Goal: Task Accomplishment & Management: Use online tool/utility

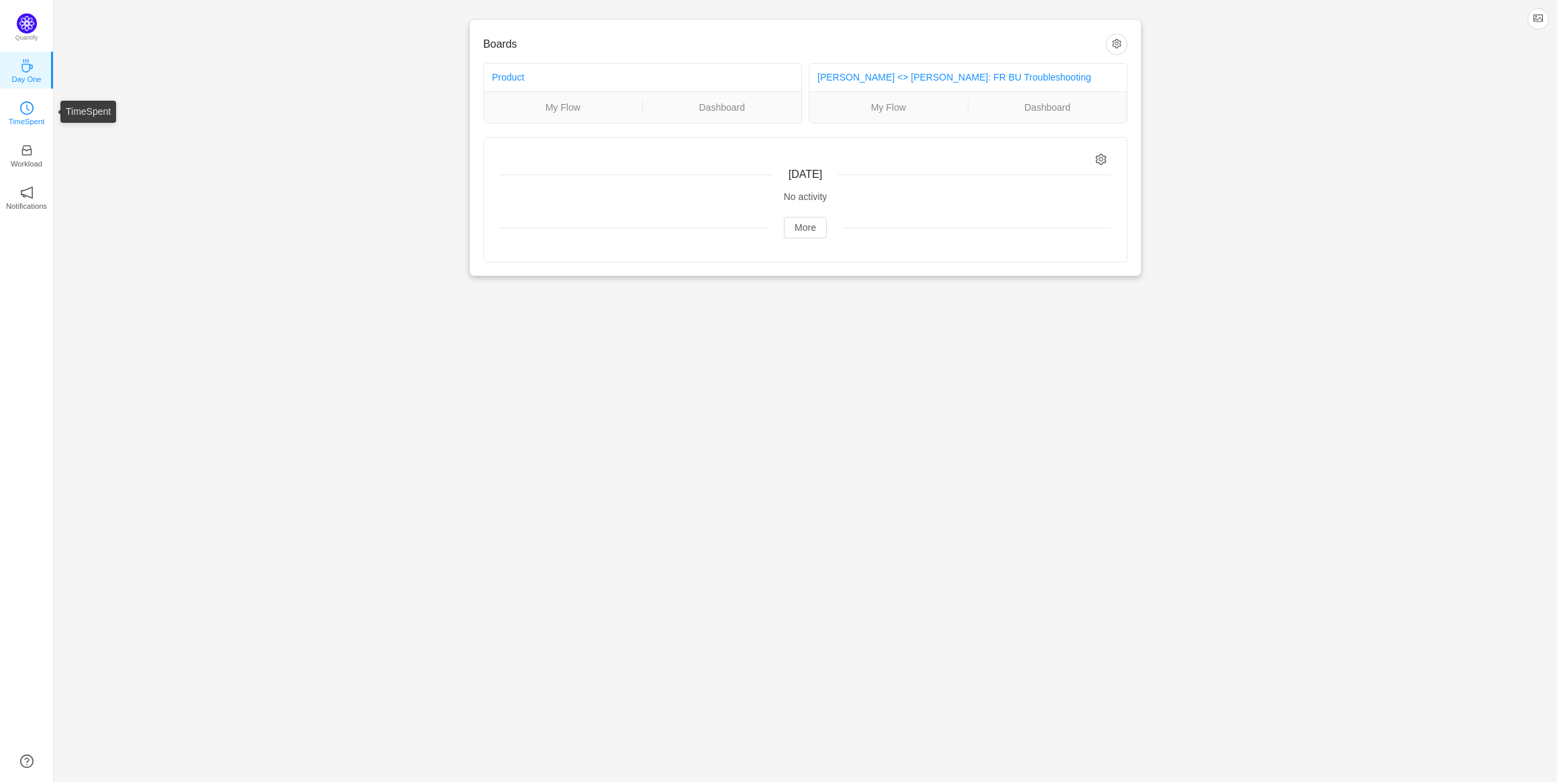
click at [26, 105] on icon "icon: clock-circle" at bounding box center [27, 108] width 3 height 6
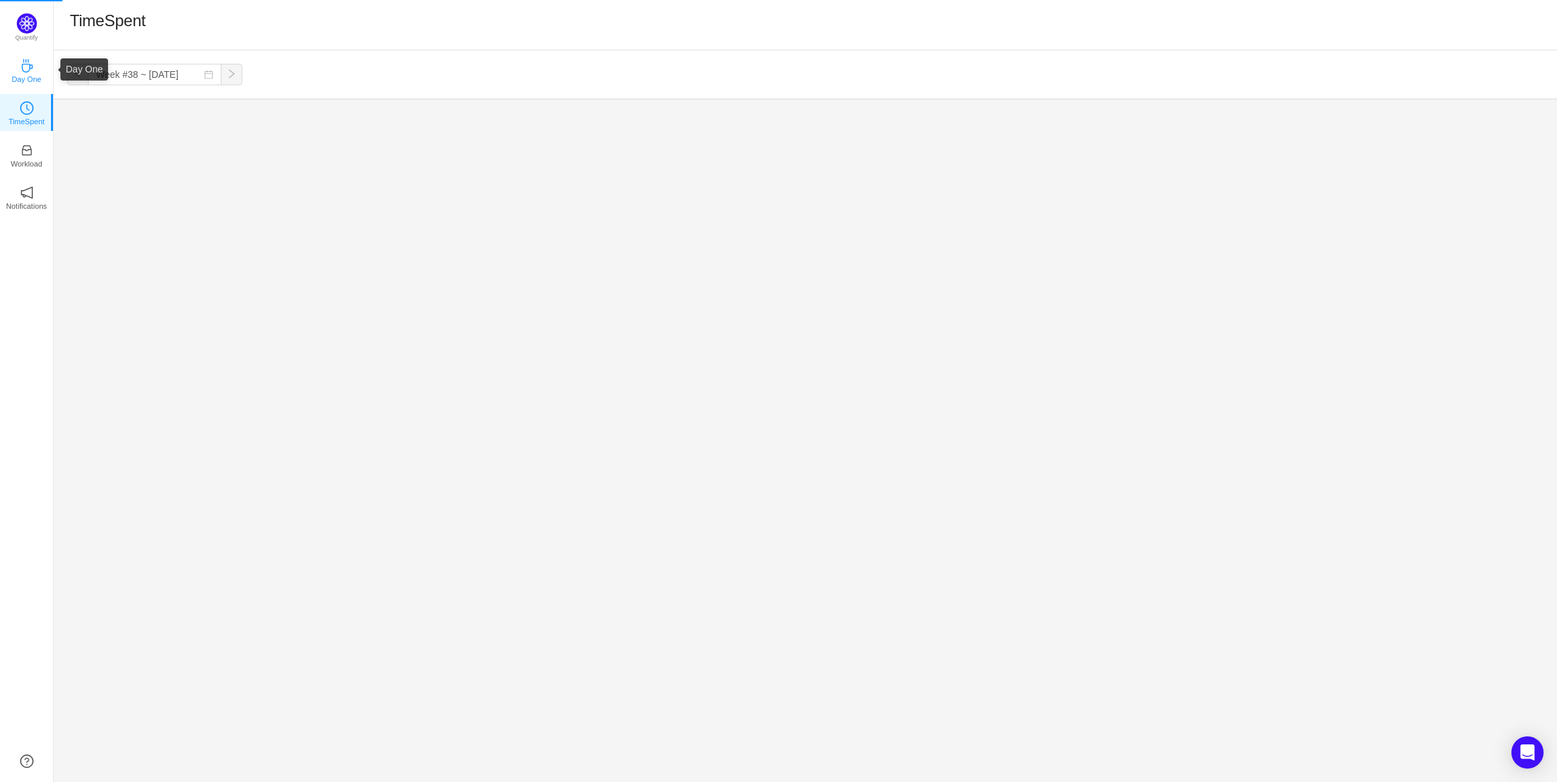
click at [34, 65] on link "Day One" at bounding box center [26, 69] width 13 height 13
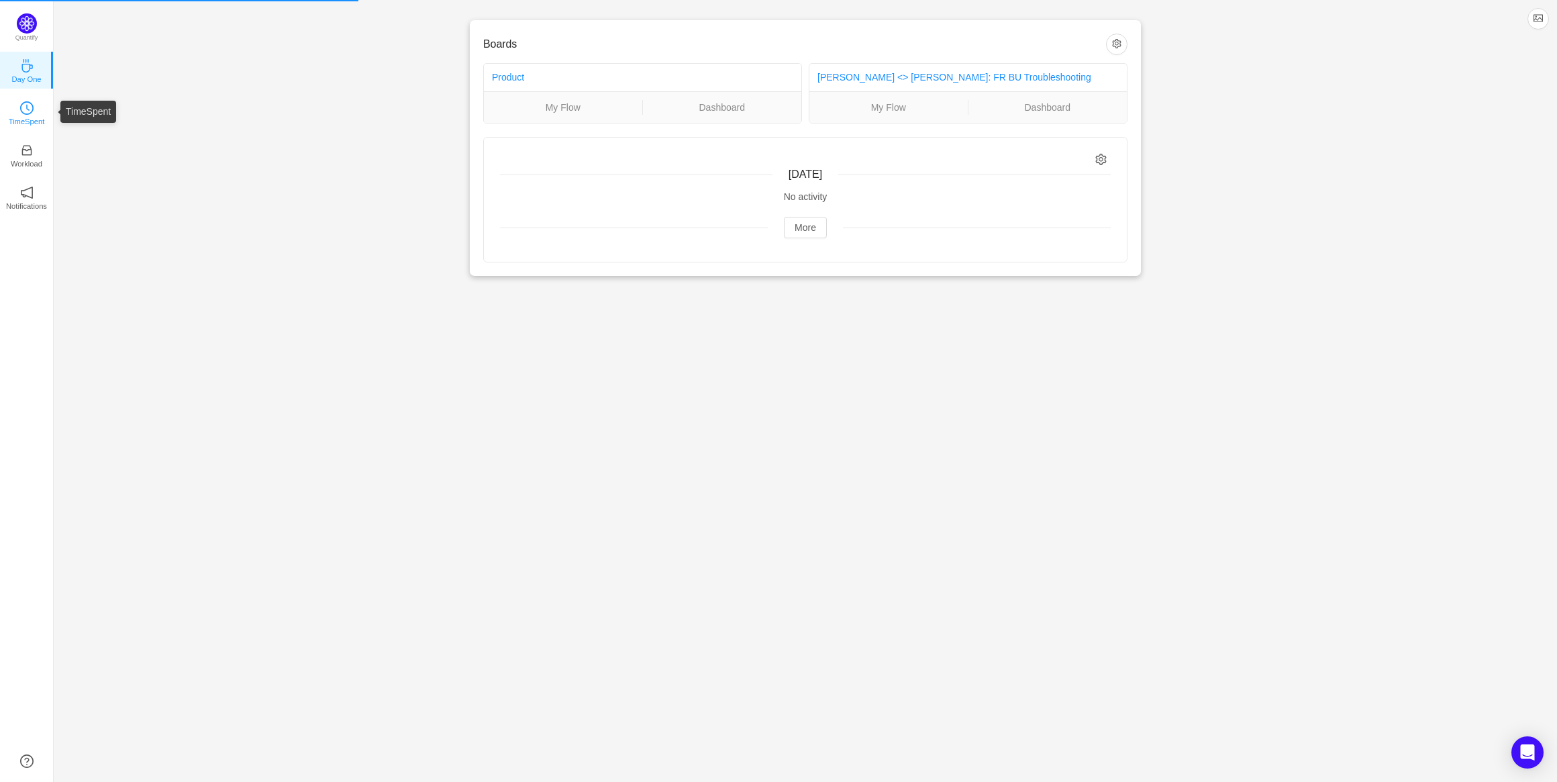
click at [20, 110] on link "TimeSpent" at bounding box center [26, 111] width 13 height 13
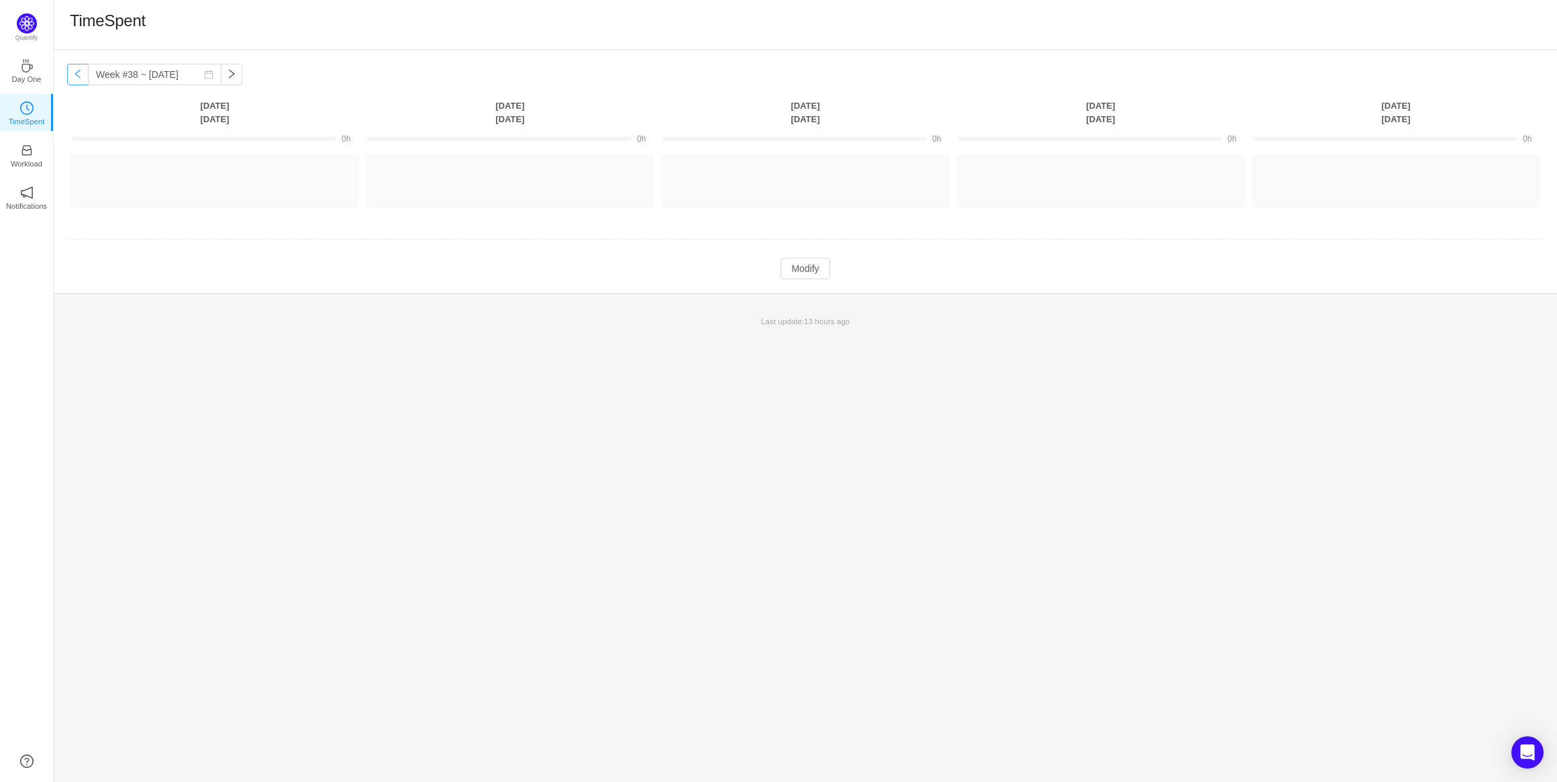
click at [76, 68] on button "button" at bounding box center [77, 74] width 21 height 21
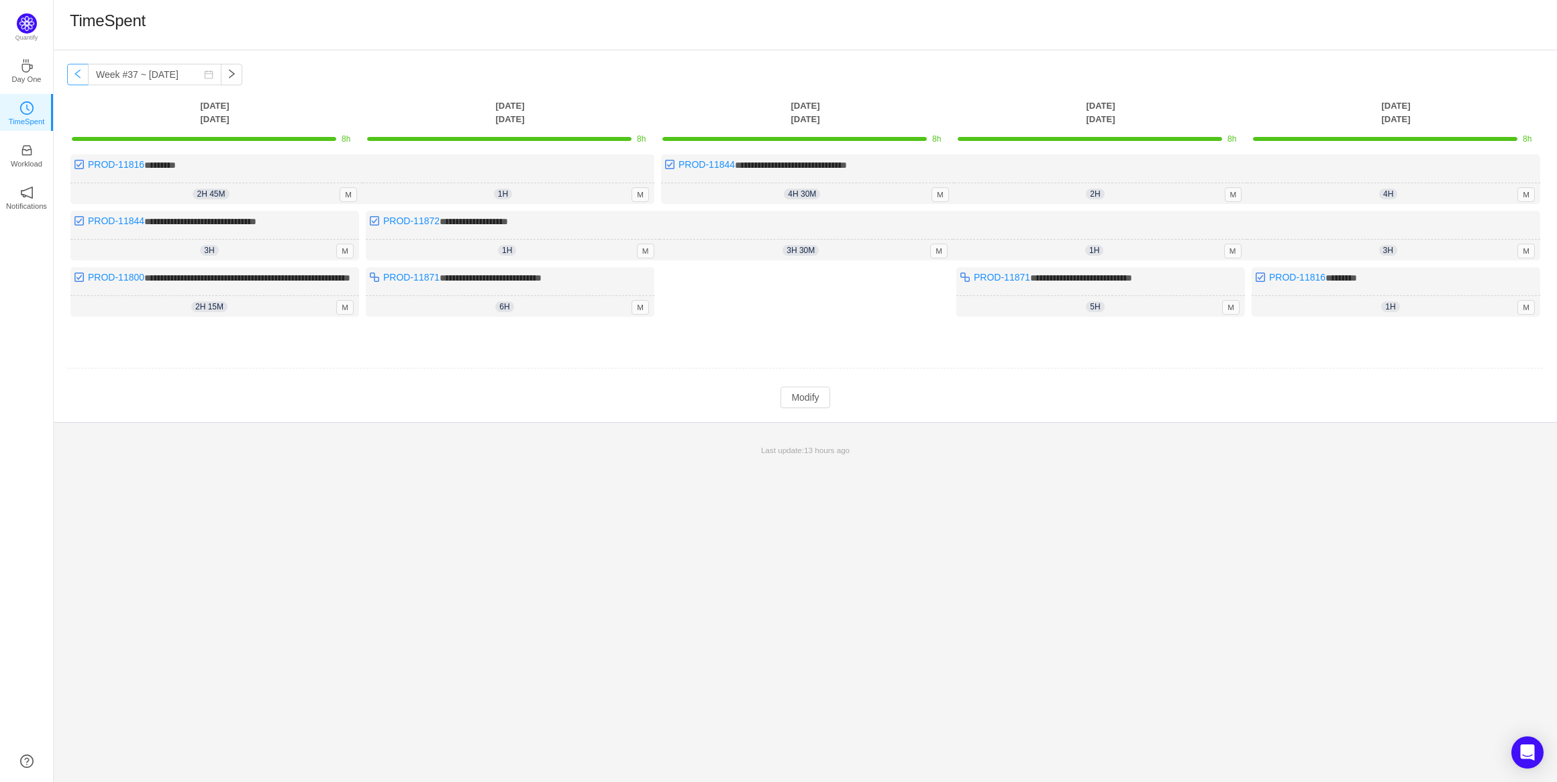
click at [73, 73] on button "button" at bounding box center [77, 74] width 21 height 21
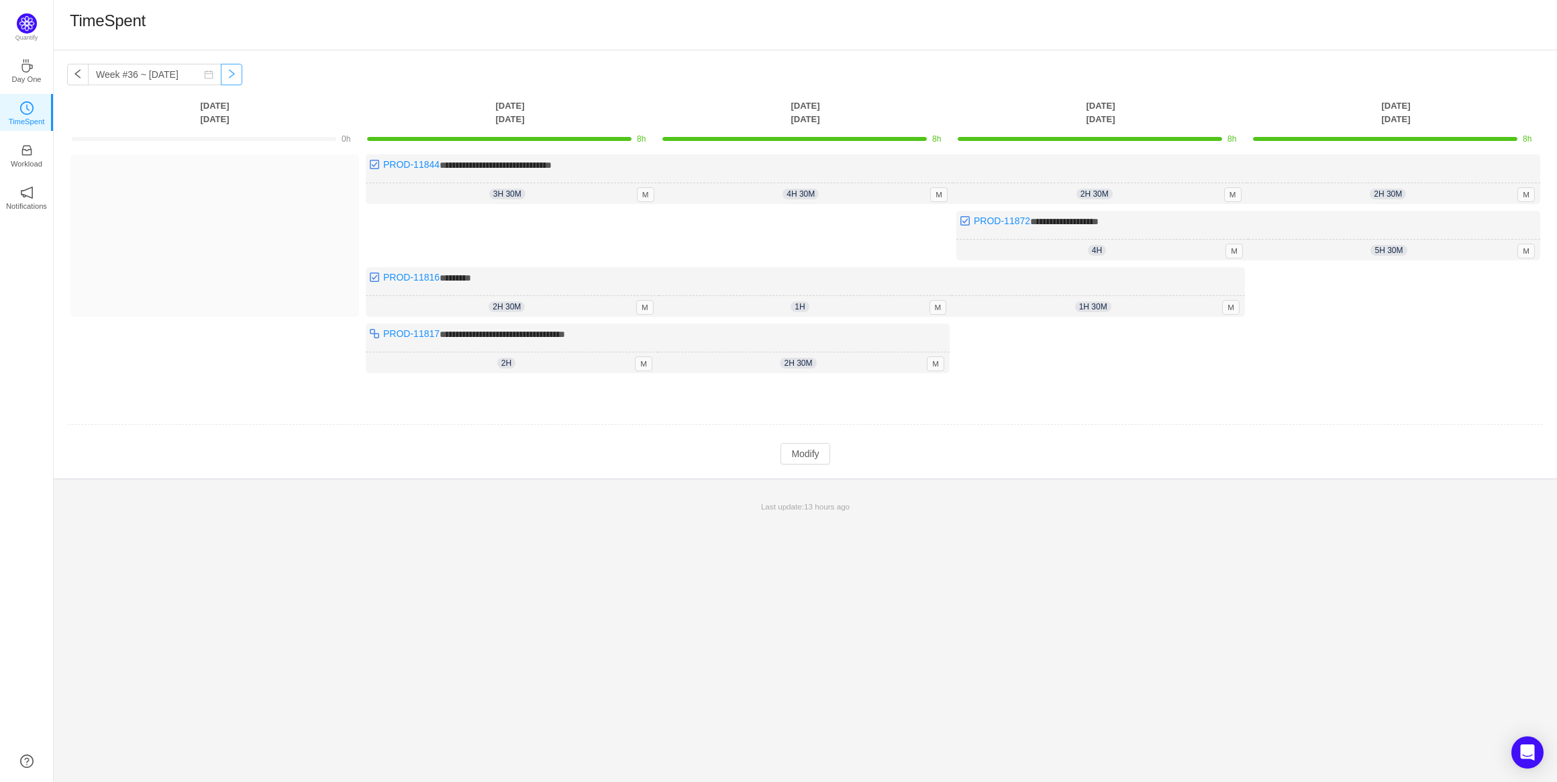
click at [221, 79] on button "button" at bounding box center [231, 74] width 21 height 21
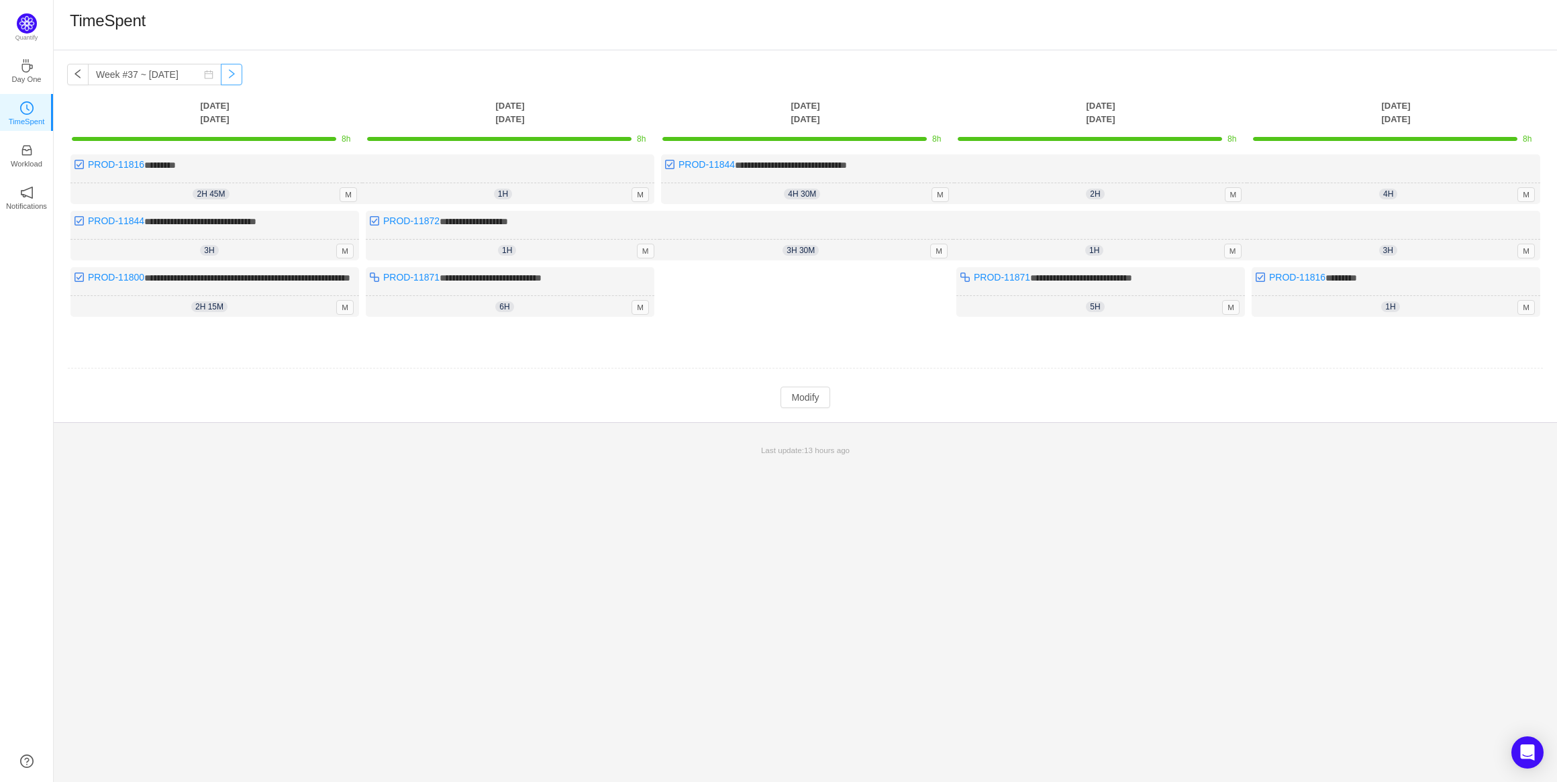
click at [221, 79] on button "button" at bounding box center [231, 74] width 21 height 21
type input "Week #38 ~ [DATE]"
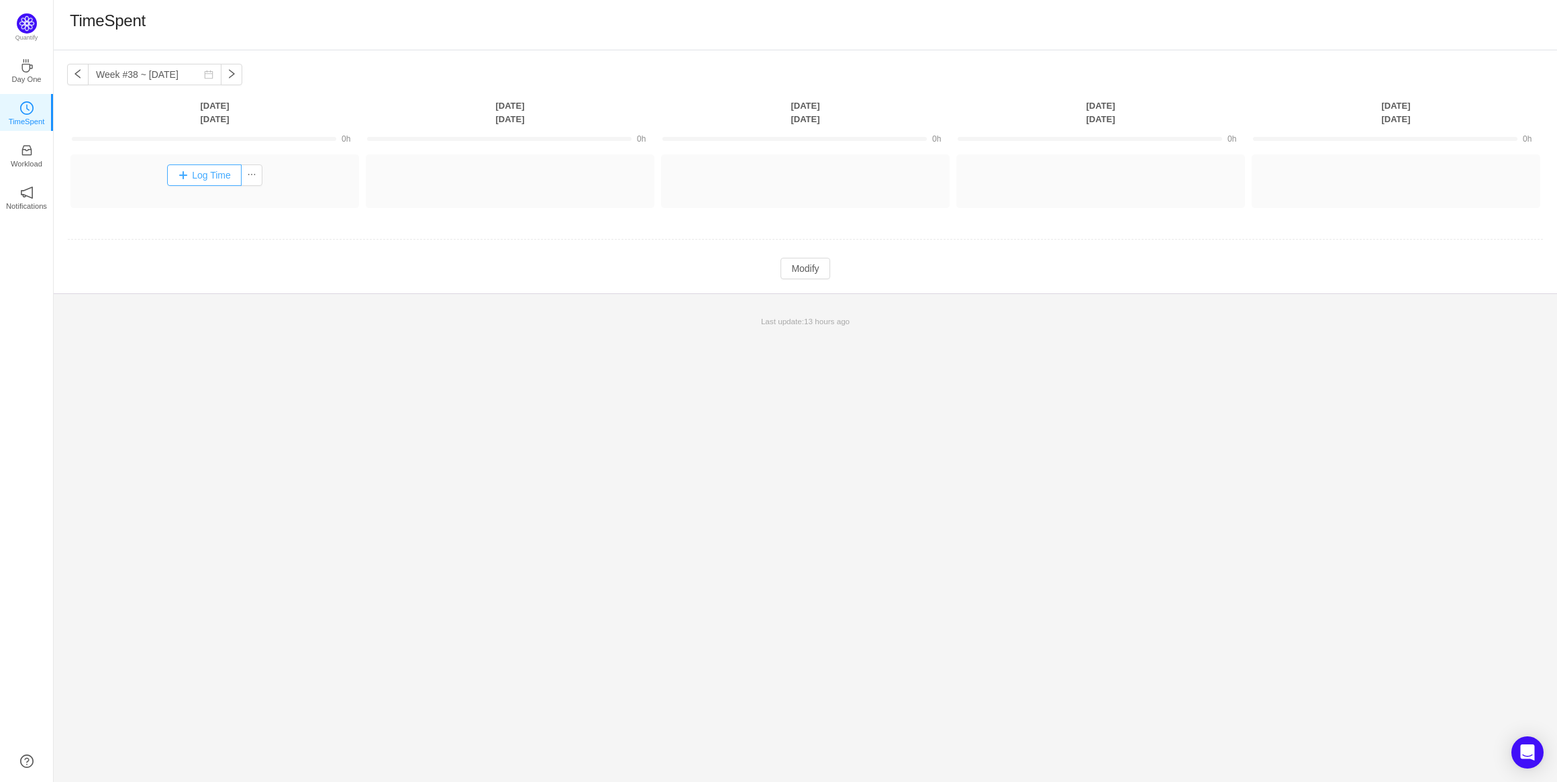
click at [218, 172] on button "Log Time" at bounding box center [204, 174] width 74 height 21
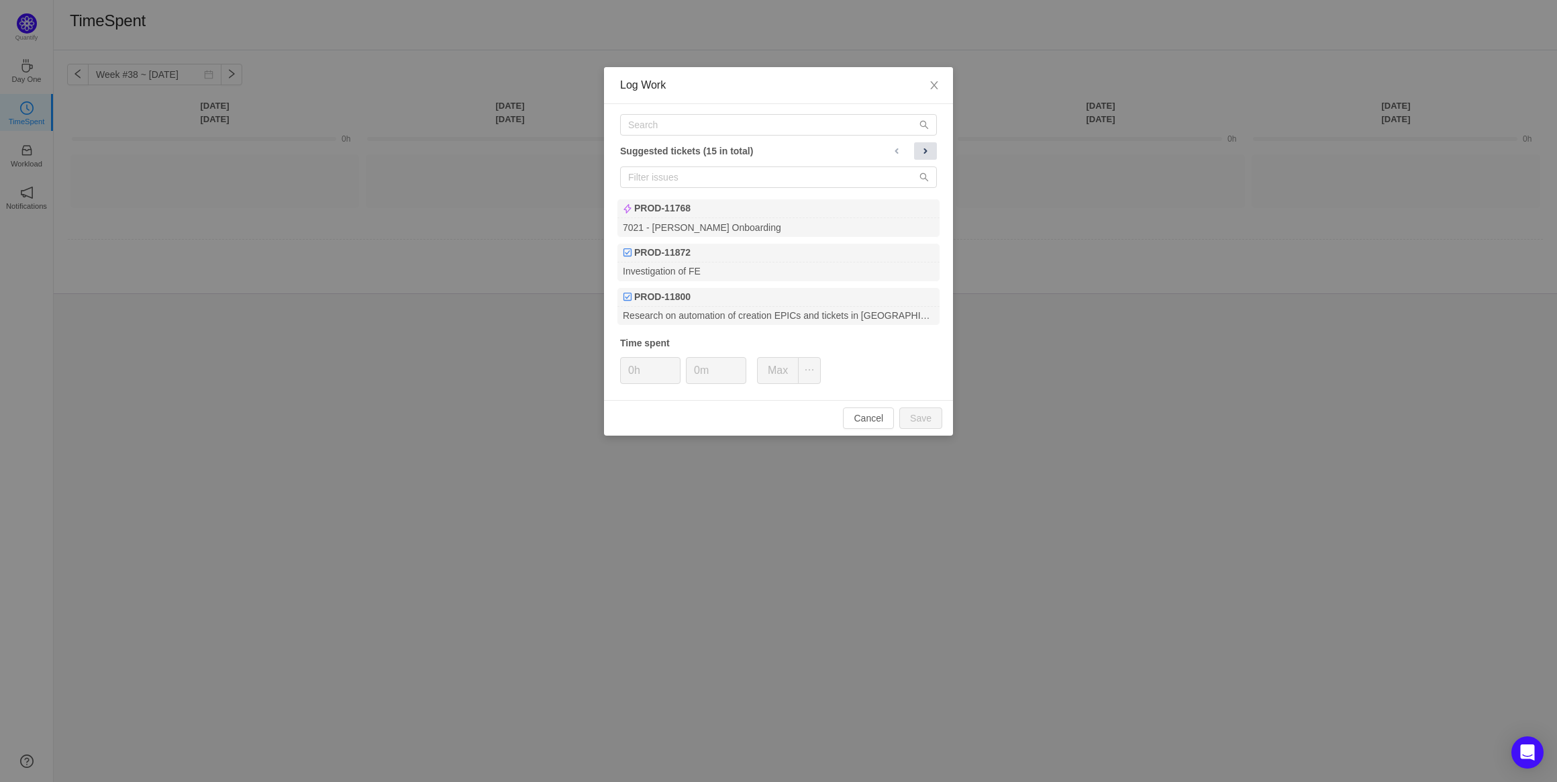
click at [934, 152] on button at bounding box center [925, 150] width 23 height 17
click at [890, 146] on button at bounding box center [897, 150] width 23 height 17
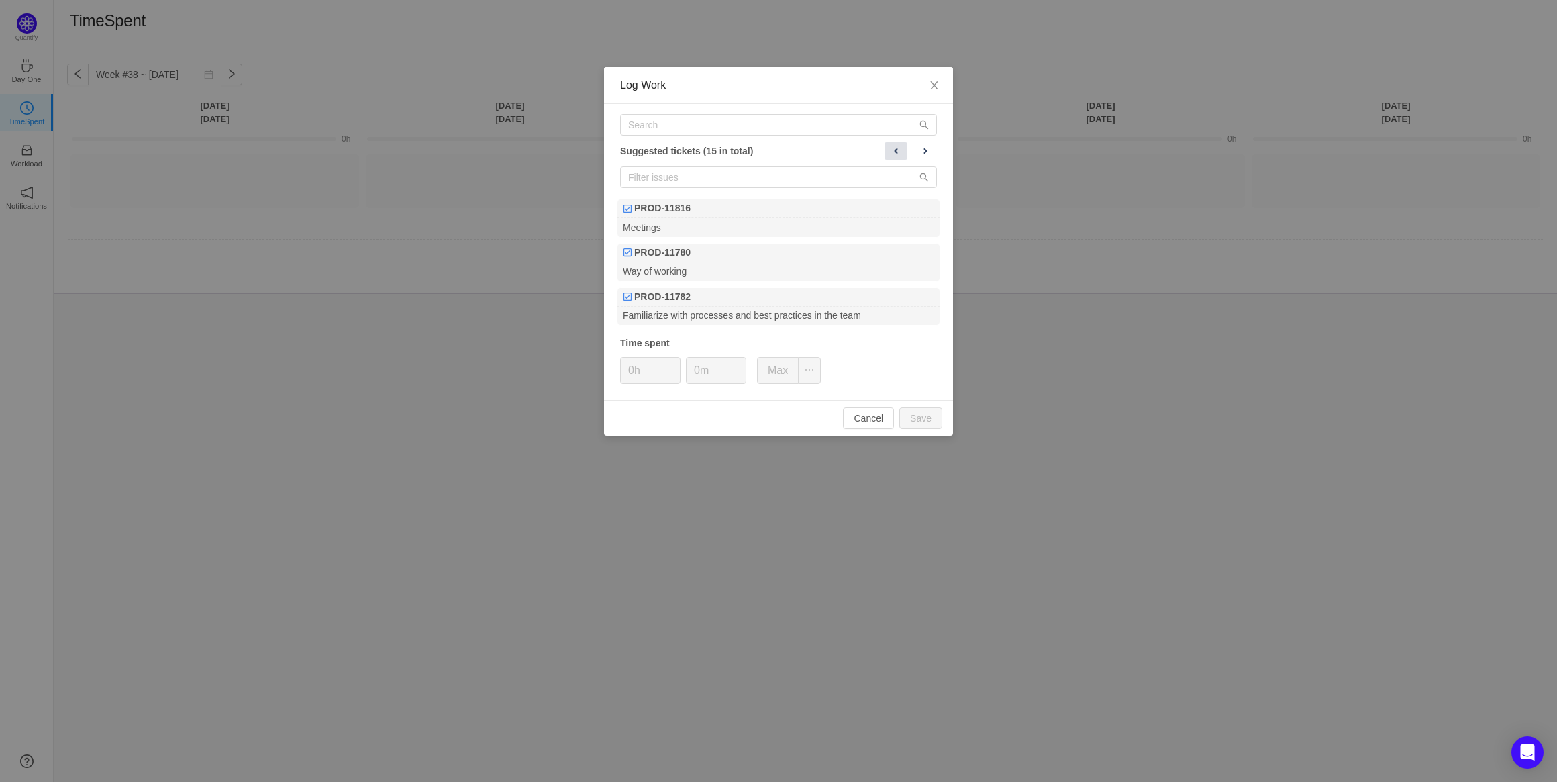
click at [891, 146] on span at bounding box center [896, 151] width 11 height 11
click at [929, 150] on span at bounding box center [925, 151] width 11 height 11
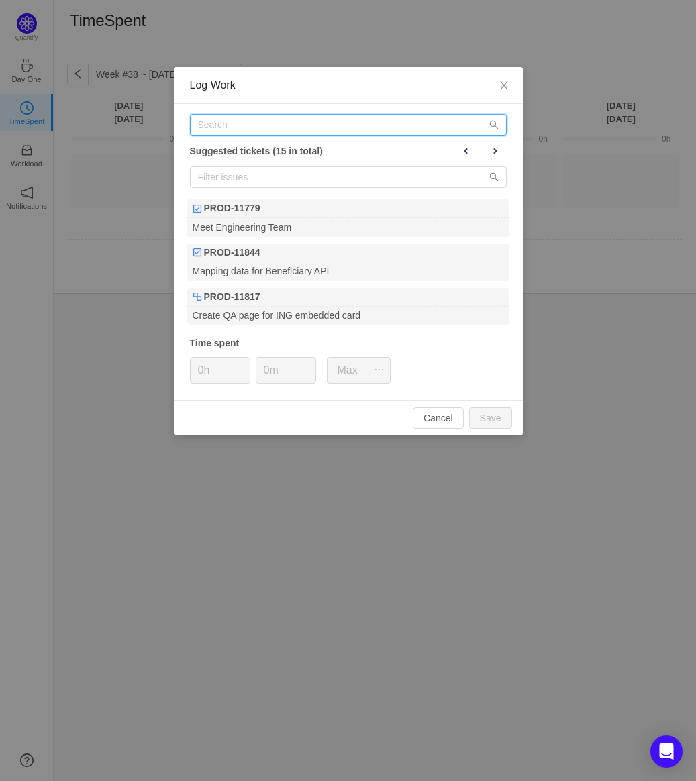
click at [223, 117] on input "text" at bounding box center [348, 124] width 317 height 21
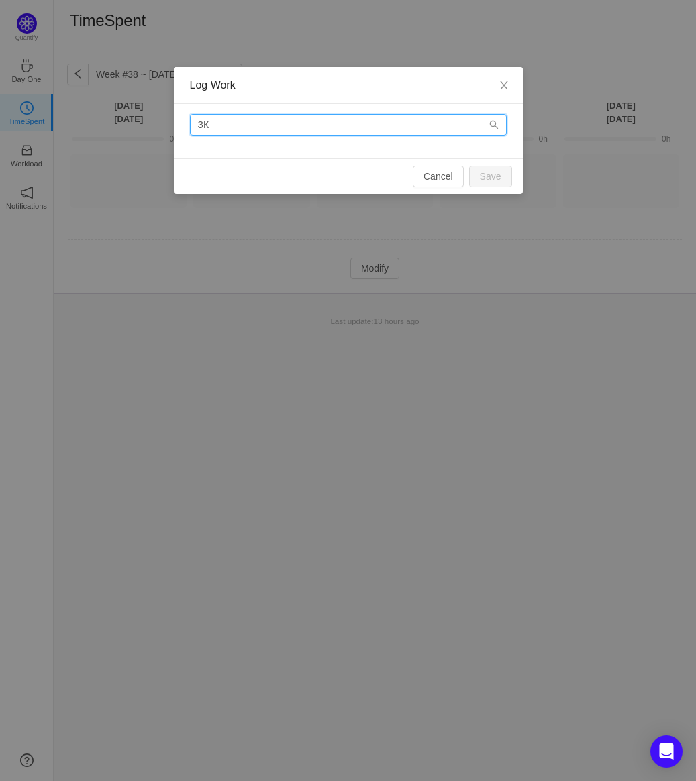
type input "З"
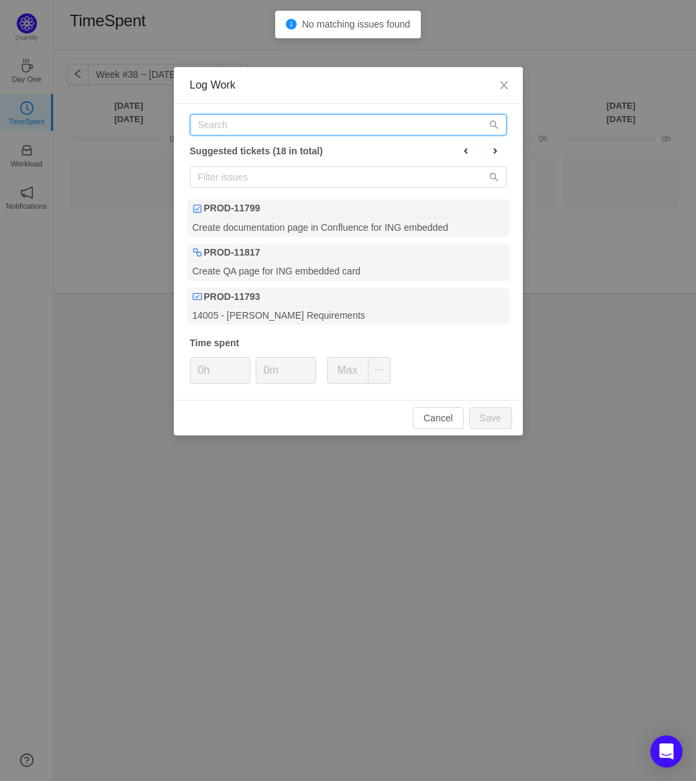
click at [262, 115] on input "text" at bounding box center [348, 124] width 317 height 21
type input "З"
type input "p"
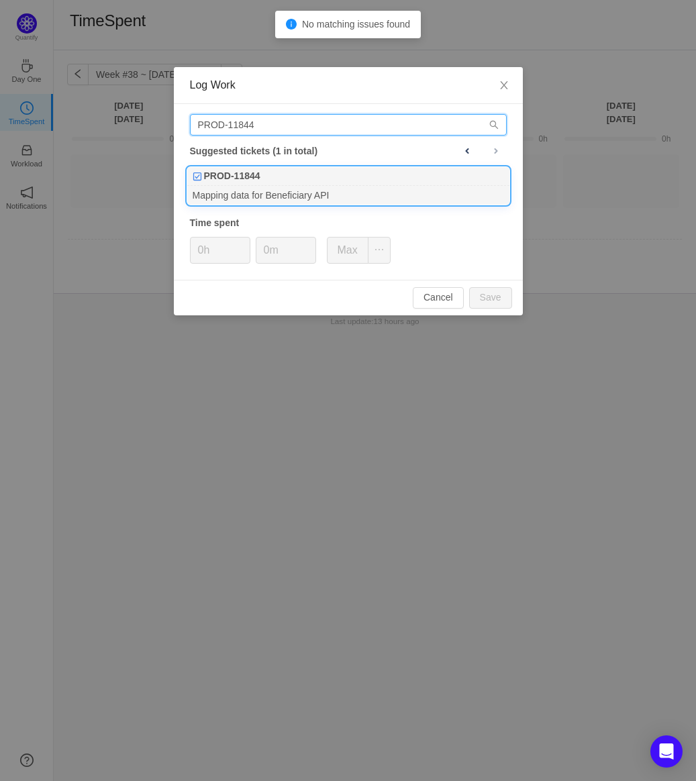
type input "PROD-11844"
click at [281, 187] on div "Mapping data for Beneficiary API" at bounding box center [348, 195] width 322 height 18
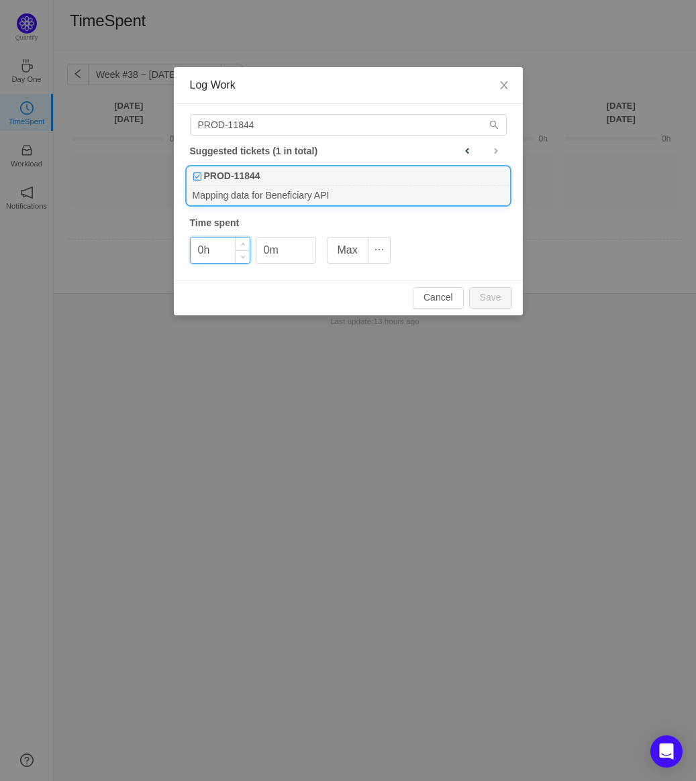
click at [197, 255] on input "0h" at bounding box center [220, 251] width 59 height 26
click at [205, 252] on input "0h" at bounding box center [220, 251] width 59 height 26
click at [505, 293] on button "Save" at bounding box center [490, 297] width 43 height 21
type input "0h"
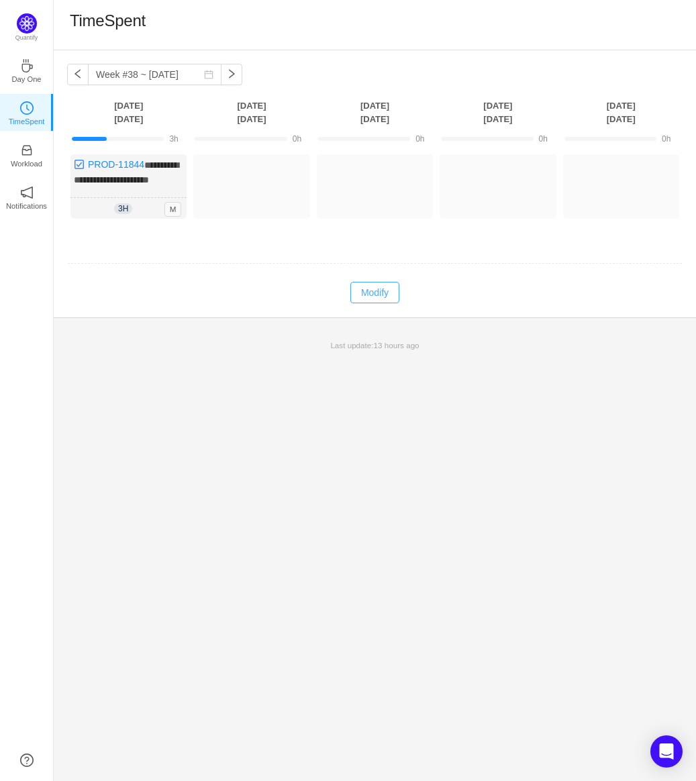
click at [385, 285] on button "Modify" at bounding box center [374, 292] width 49 height 21
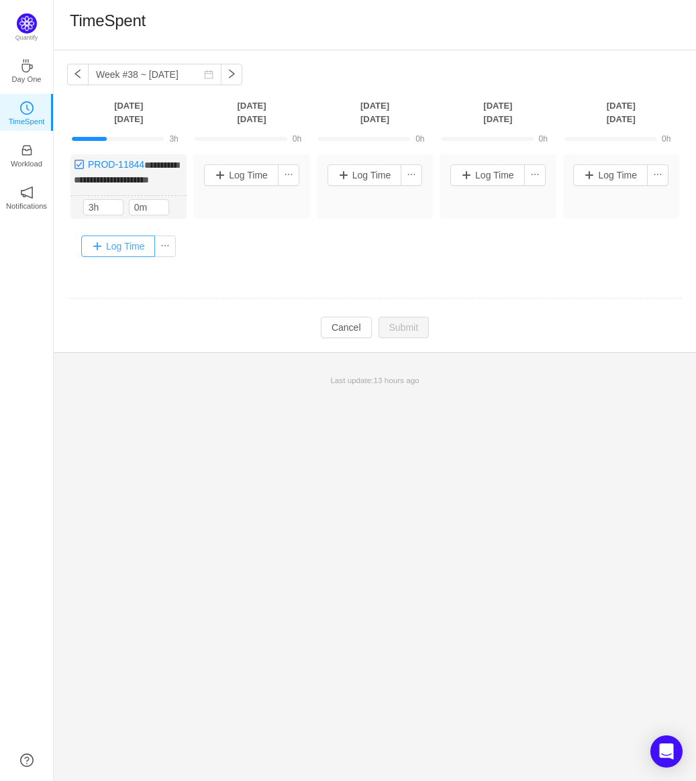
click at [98, 240] on button "Log Time" at bounding box center [118, 246] width 74 height 21
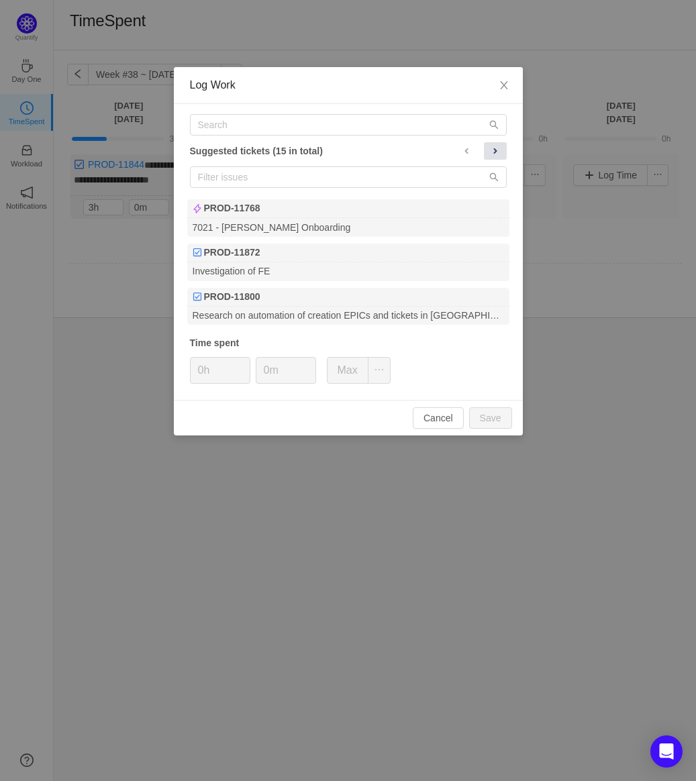
click at [491, 142] on button at bounding box center [495, 150] width 23 height 17
click at [462, 152] on span at bounding box center [465, 151] width 11 height 11
click at [505, 145] on button at bounding box center [495, 150] width 23 height 17
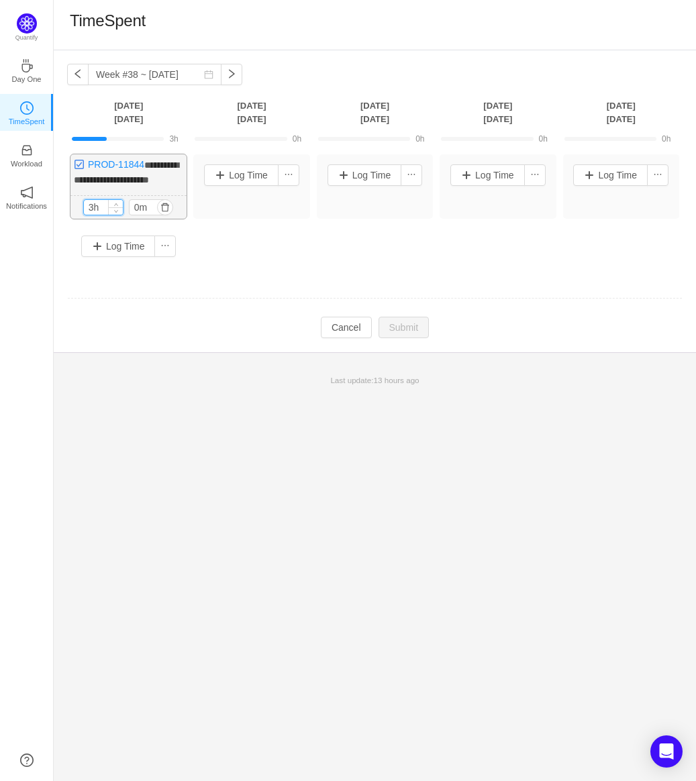
click at [89, 202] on input "3h" at bounding box center [103, 207] width 39 height 15
type input "30m"
click at [97, 227] on div "Log Time" at bounding box center [128, 248] width 116 height 42
click at [108, 237] on button "Log Time" at bounding box center [118, 247] width 74 height 21
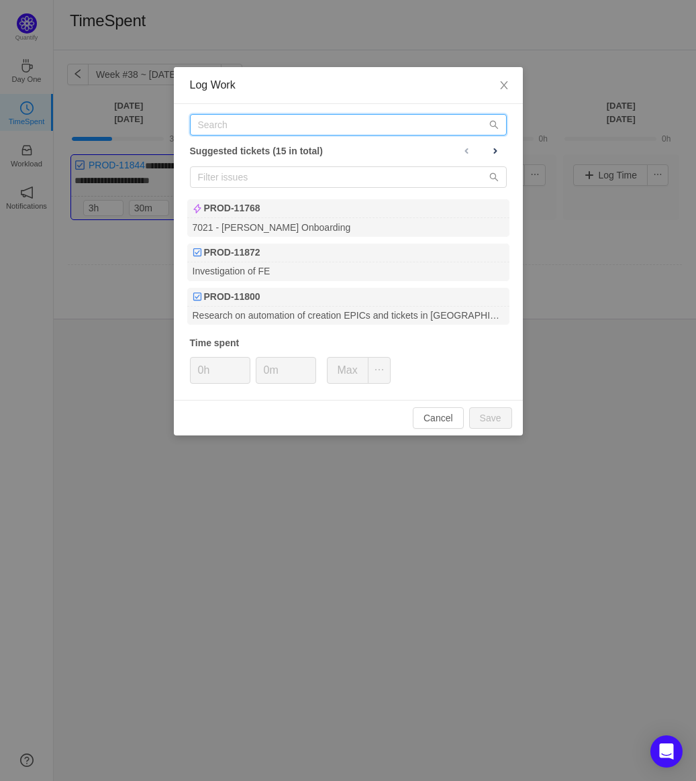
drag, startPoint x: 291, startPoint y: 126, endPoint x: 282, endPoint y: 124, distance: 9.6
click at [291, 125] on input "text" at bounding box center [348, 124] width 317 height 21
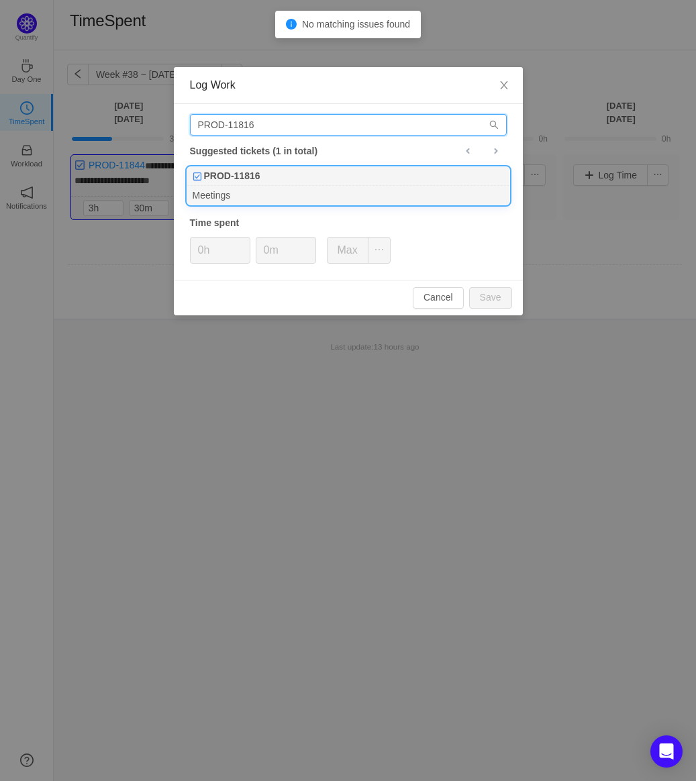
type input "PROD-11816"
click at [315, 183] on div "PROD-11816" at bounding box center [348, 176] width 322 height 19
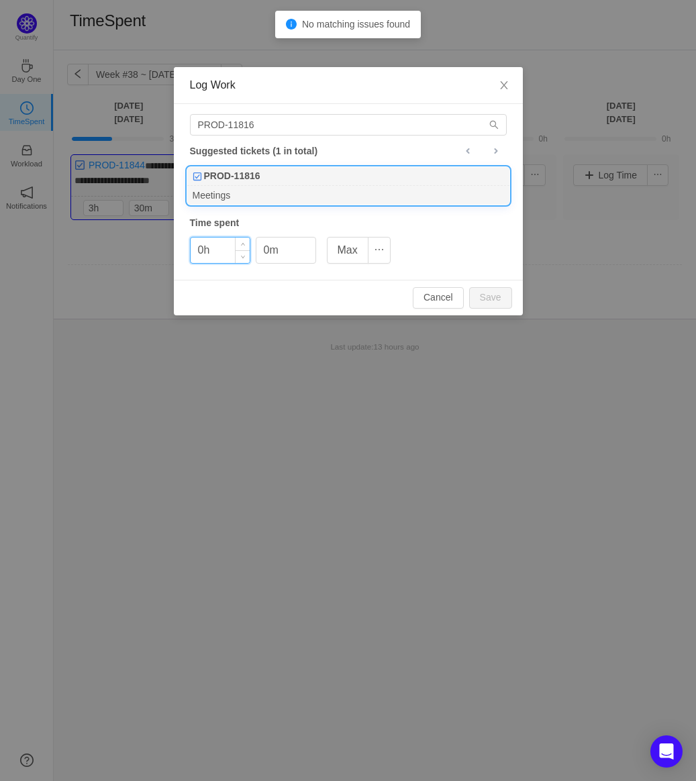
click at [223, 247] on input "0h" at bounding box center [220, 251] width 59 height 26
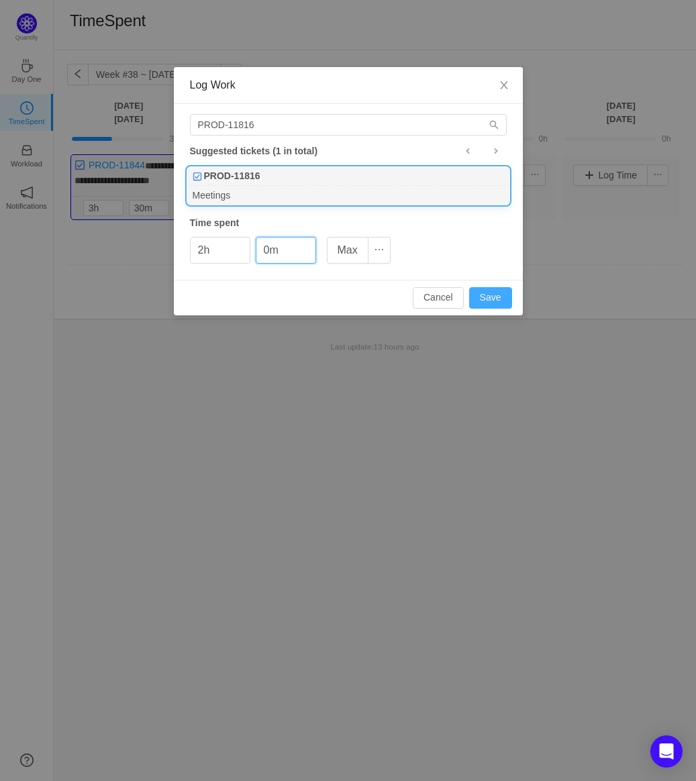
click at [503, 291] on button "Save" at bounding box center [490, 297] width 43 height 21
type input "0h"
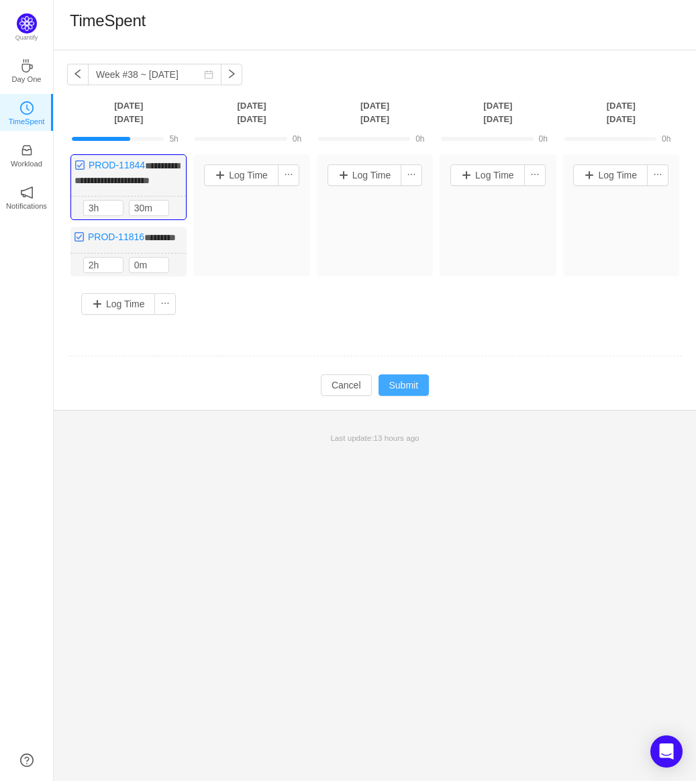
drag, startPoint x: 417, startPoint y: 395, endPoint x: 408, endPoint y: 395, distance: 8.8
click at [408, 395] on button "Submit" at bounding box center [404, 384] width 51 height 21
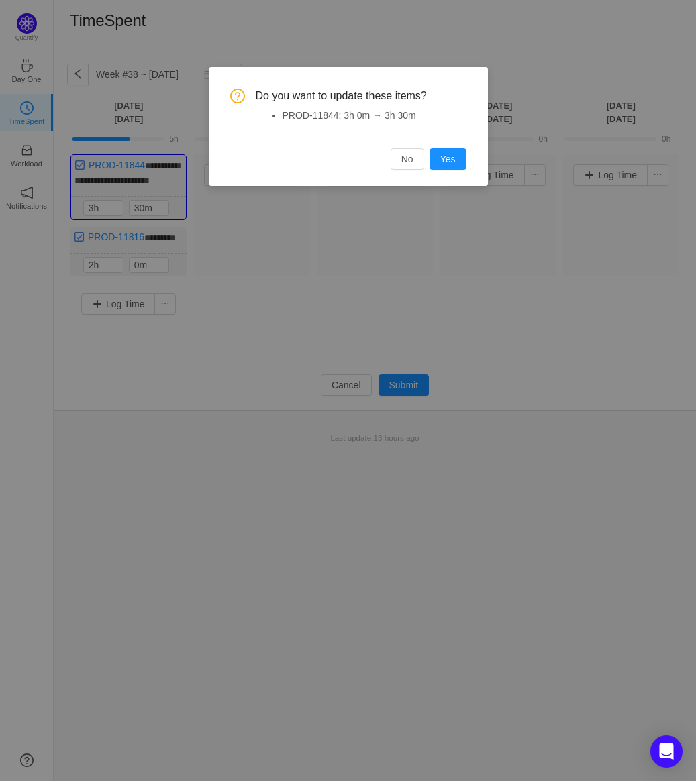
drag, startPoint x: 439, startPoint y: 167, endPoint x: 457, endPoint y: 158, distance: 20.1
click at [448, 165] on button "Yes" at bounding box center [448, 158] width 37 height 21
